Goal: Communication & Community: Answer question/provide support

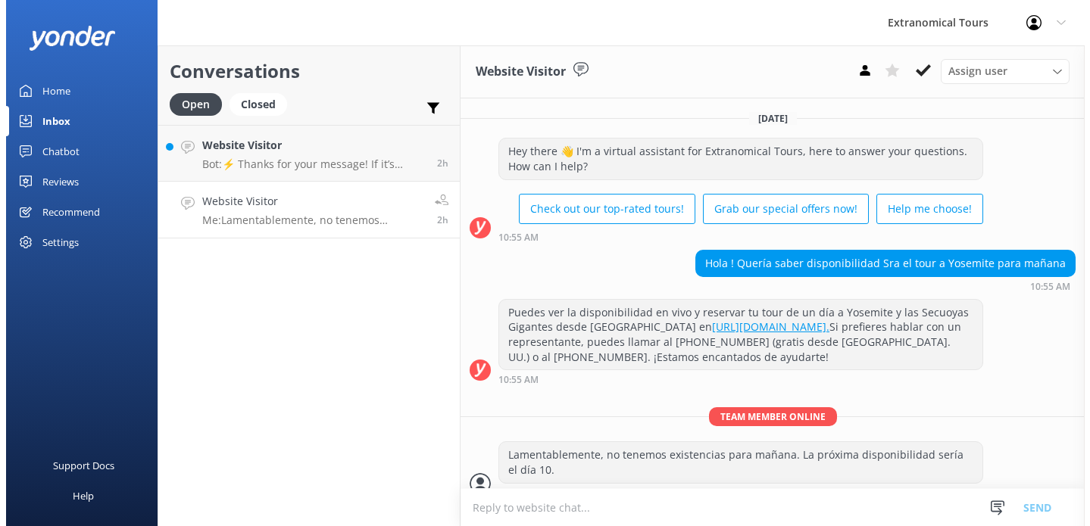
scroll to position [176, 0]
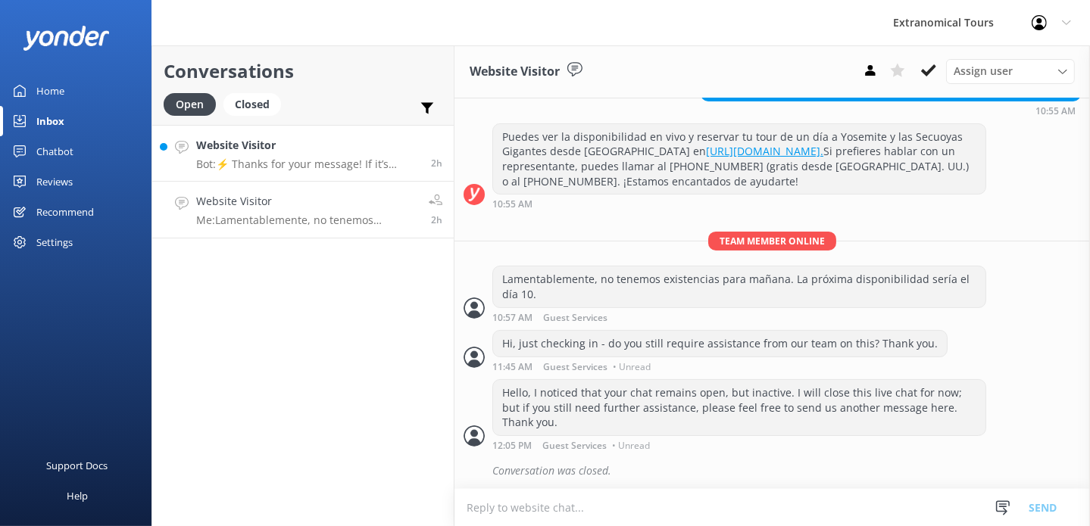
click at [289, 173] on link "Website Visitor Bot: ⚡ Thanks for your message! If it’s during our office hours…" at bounding box center [302, 153] width 301 height 57
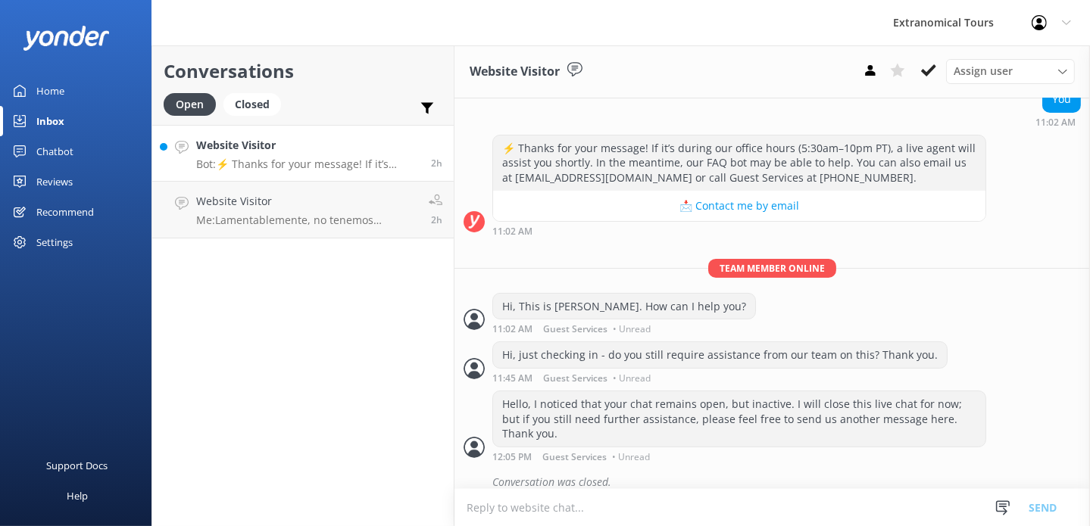
scroll to position [176, 0]
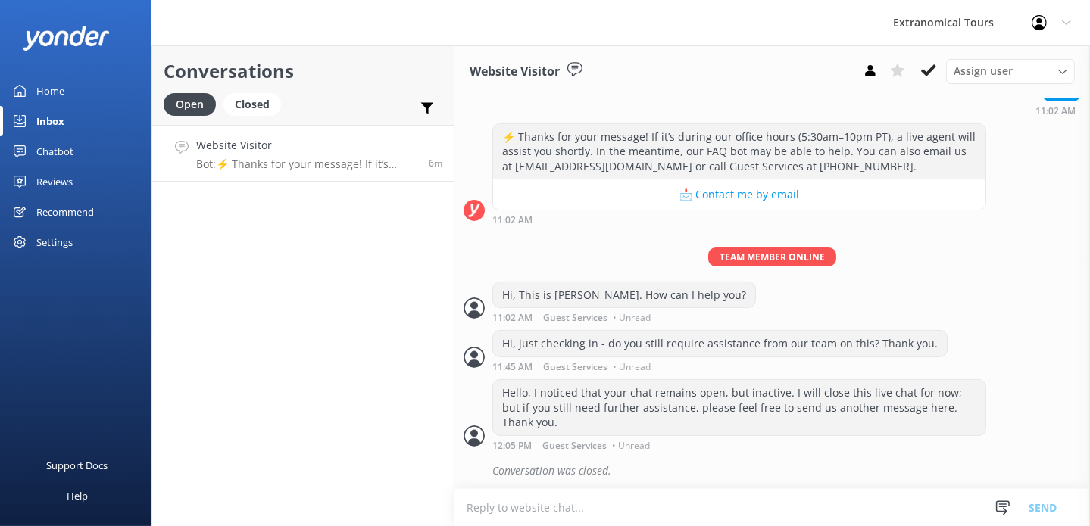
click at [267, 162] on p "Bot: ⚡ Thanks for your message! If it’s during our office hours (5:30am–10pm PT…" at bounding box center [306, 164] width 221 height 14
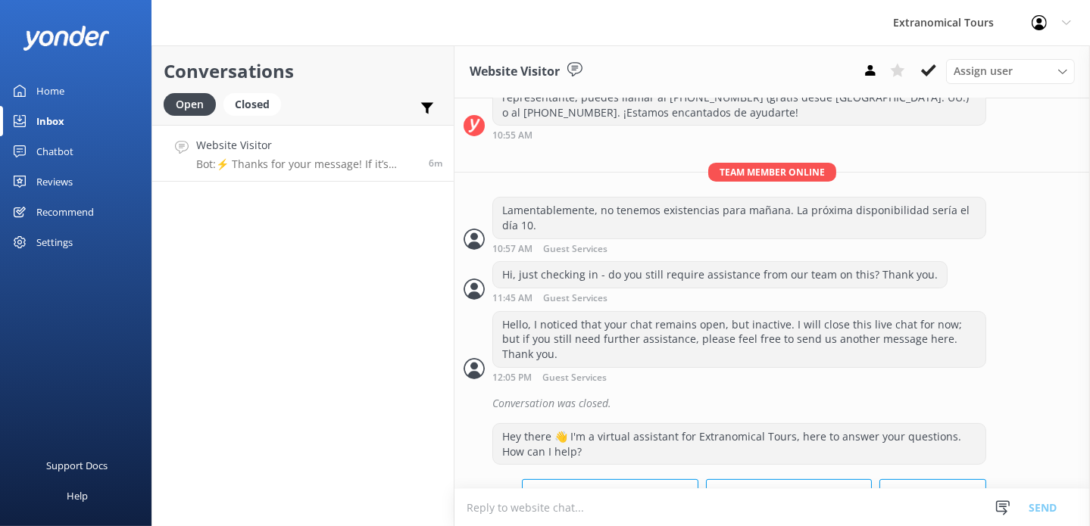
scroll to position [472, 0]
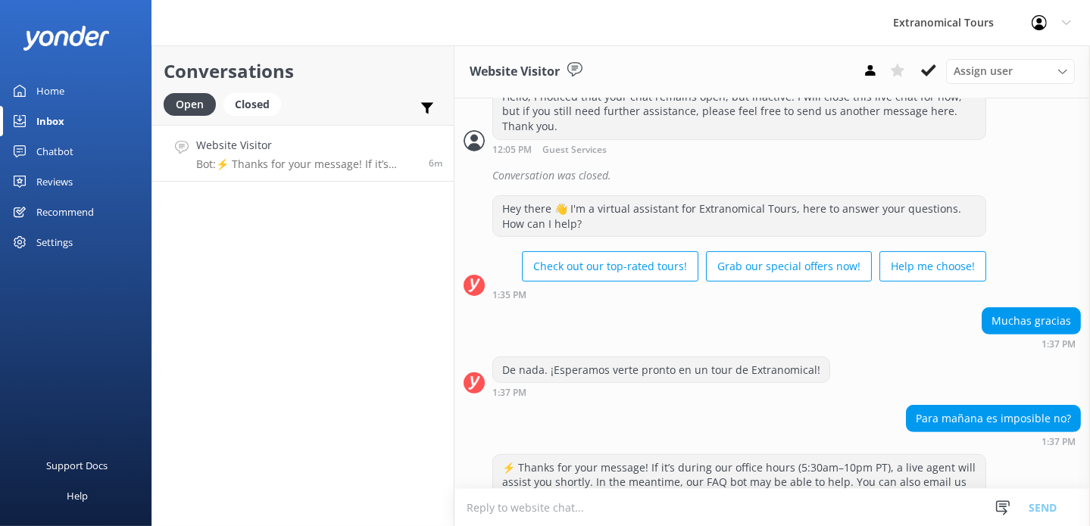
click at [51, 92] on div "Home" at bounding box center [50, 91] width 28 height 30
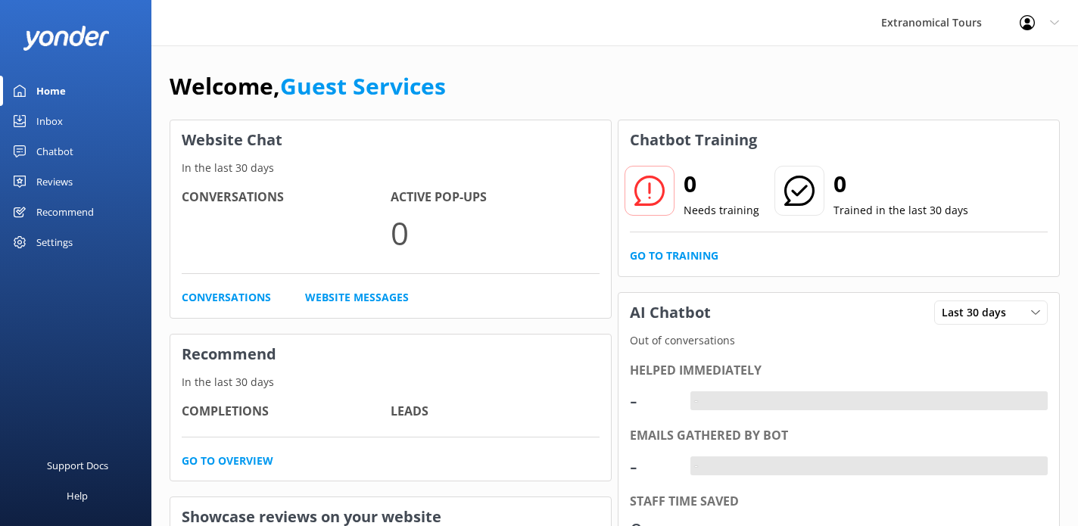
click at [47, 111] on div "Inbox" at bounding box center [49, 121] width 27 height 30
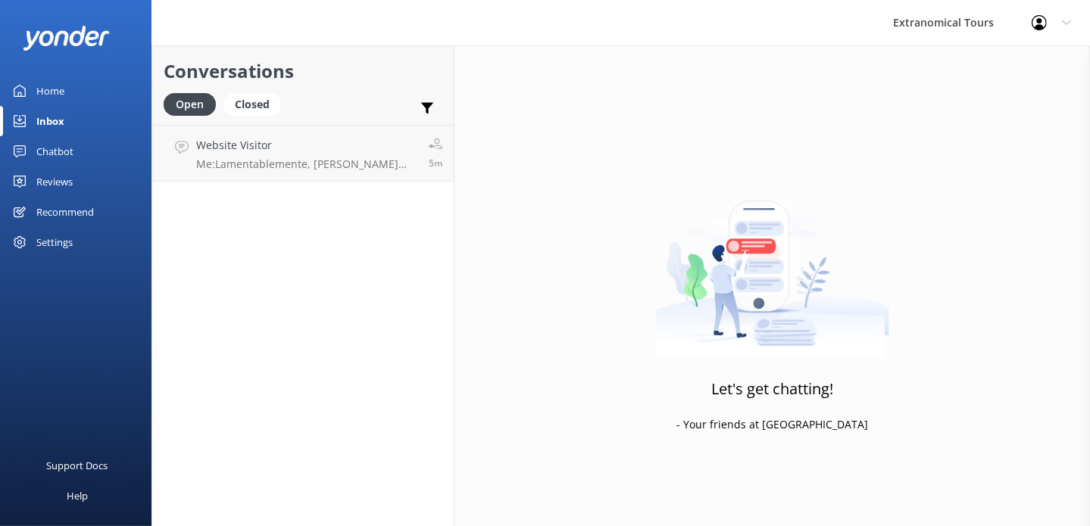
click at [50, 85] on div "Home" at bounding box center [50, 91] width 28 height 30
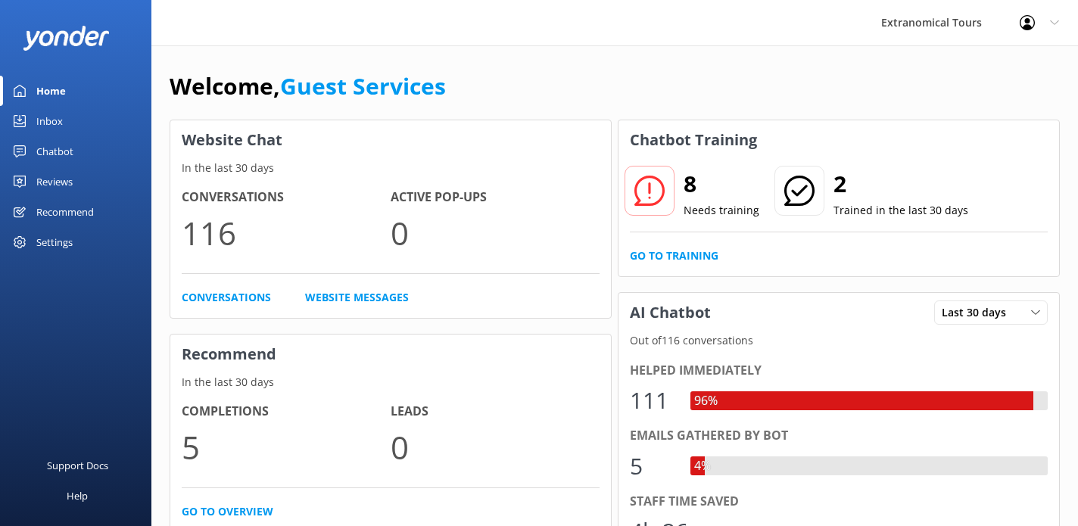
click at [82, 133] on link "Inbox" at bounding box center [75, 121] width 151 height 30
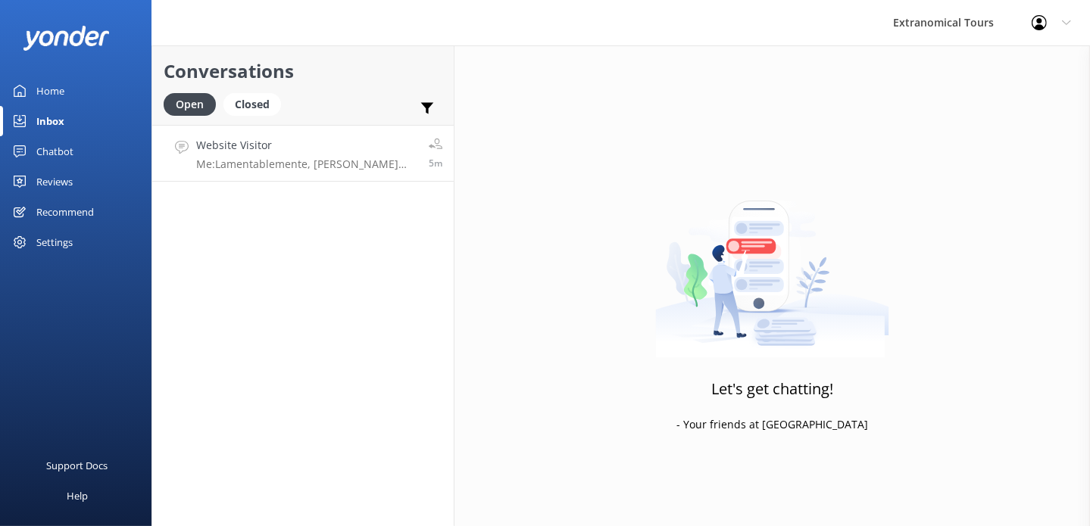
click at [276, 160] on p "Me: Lamentablemente, [PERSON_NAME] está agotado para mañana." at bounding box center [306, 164] width 221 height 14
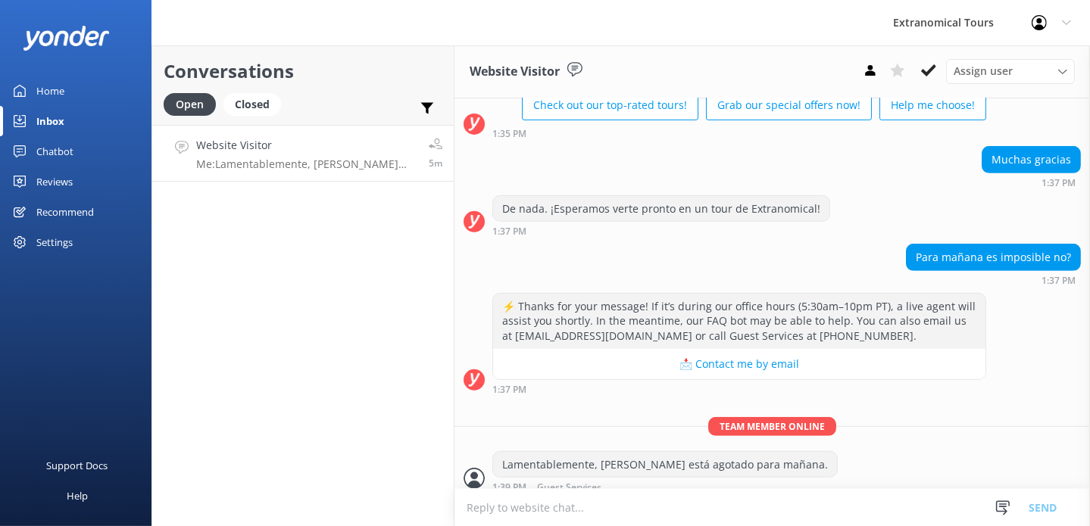
scroll to position [641, 0]
